Goal: Transaction & Acquisition: Download file/media

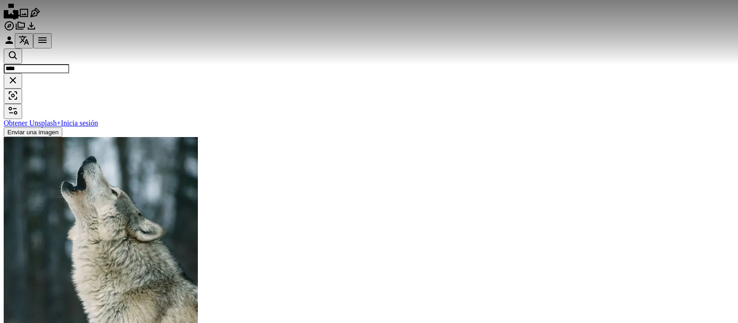
scroll to position [645, 0]
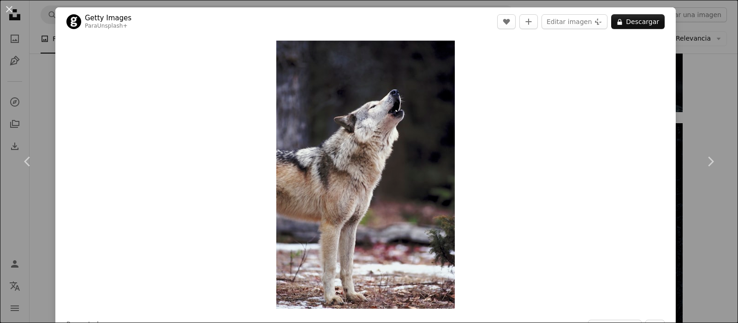
scroll to position [645, 0]
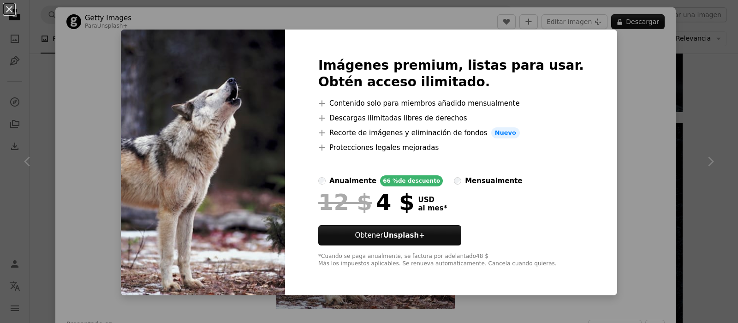
click at [184, 183] on img at bounding box center [203, 163] width 164 height 266
